Goal: Information Seeking & Learning: Learn about a topic

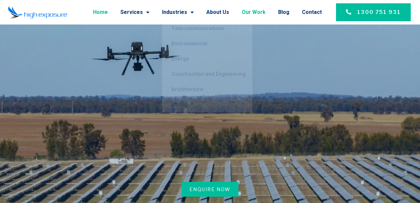
click at [253, 12] on link "Our Work" at bounding box center [254, 12] width 24 height 17
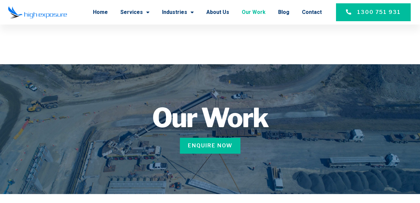
click at [255, 14] on link "Our Work" at bounding box center [254, 12] width 24 height 17
click at [104, 12] on link "Home" at bounding box center [100, 12] width 15 height 17
